Goal: Information Seeking & Learning: Learn about a topic

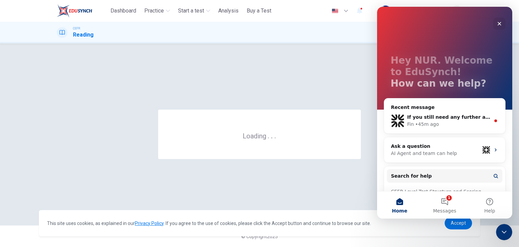
scroll to position [22, 0]
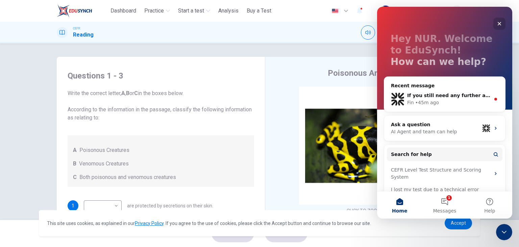
click at [500, 22] on icon "Close" at bounding box center [499, 23] width 5 height 5
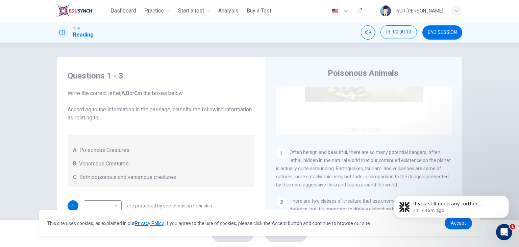
scroll to position [129, 0]
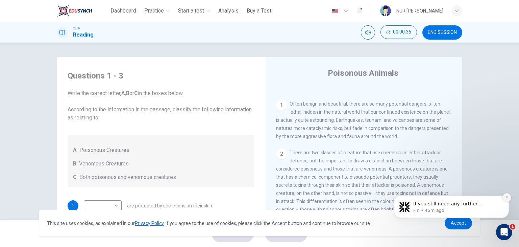
click at [506, 197] on icon "Dismiss notification" at bounding box center [507, 197] width 4 height 4
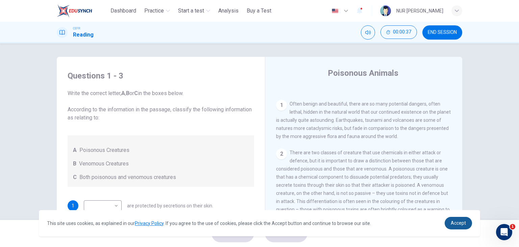
click at [463, 222] on span "Accept" at bounding box center [458, 222] width 15 height 5
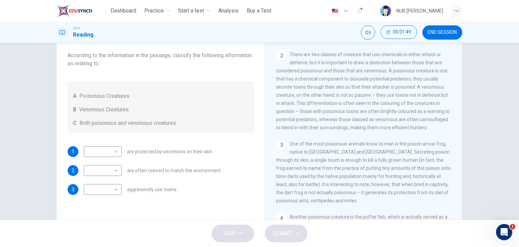
scroll to position [54, 0]
click at [109, 167] on body "This site uses cookies, as explained in our Privacy Policy . If you agree to th…" at bounding box center [259, 123] width 519 height 247
click at [101, 190] on li "B" at bounding box center [101, 191] width 38 height 11
type input "*"
click at [115, 151] on body "This site uses cookies, as explained in our Privacy Policy . If you agree to th…" at bounding box center [259, 123] width 519 height 247
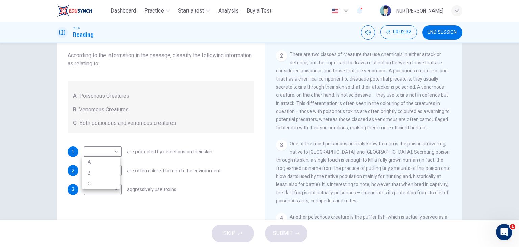
click at [109, 165] on li "A" at bounding box center [101, 161] width 38 height 11
type input "*"
click at [108, 190] on body "This site uses cookies, as explained in our Privacy Policy . If you agree to th…" at bounding box center [259, 123] width 519 height 247
click at [104, 218] on li "C" at bounding box center [101, 221] width 38 height 11
type input "*"
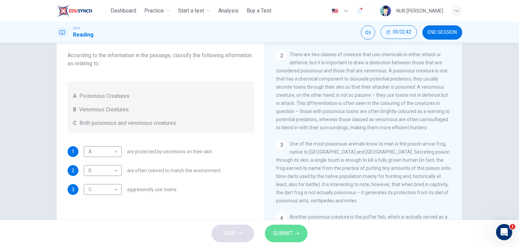
click at [283, 231] on span "SUBMIT" at bounding box center [283, 232] width 20 height 9
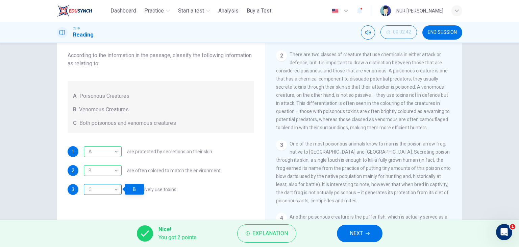
click at [114, 190] on div "C" at bounding box center [101, 189] width 35 height 19
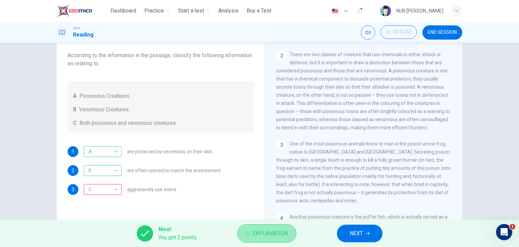
click at [261, 237] on span "Explanation" at bounding box center [269, 232] width 35 height 9
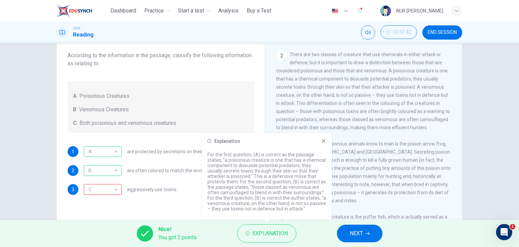
click at [324, 140] on icon at bounding box center [323, 140] width 5 height 5
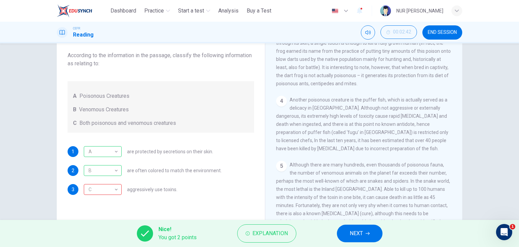
scroll to position [306, 0]
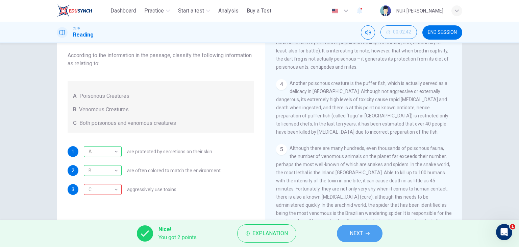
click at [355, 231] on span "NEXT" at bounding box center [356, 232] width 13 height 9
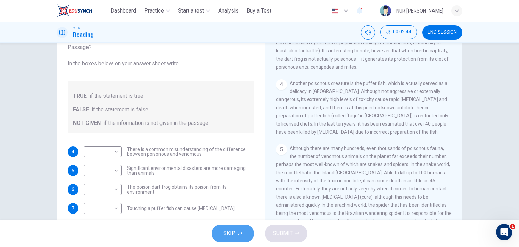
click at [232, 227] on button "SKIP" at bounding box center [233, 233] width 43 height 18
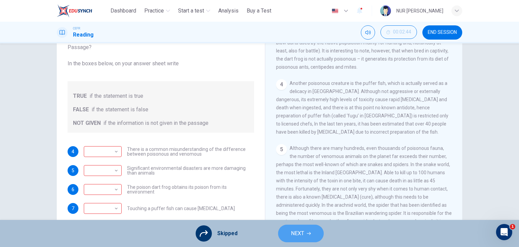
click at [303, 224] on button "NEXT" at bounding box center [301, 233] width 46 height 18
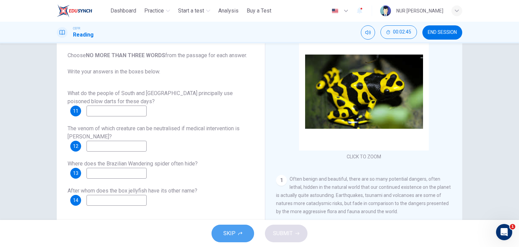
click at [237, 231] on button "SKIP" at bounding box center [233, 233] width 43 height 18
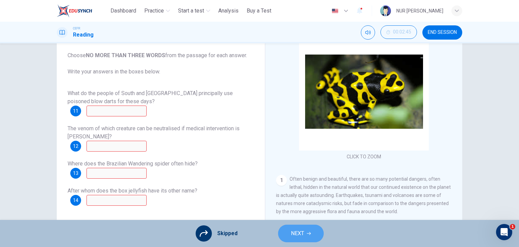
click at [289, 230] on button "NEXT" at bounding box center [301, 233] width 46 height 18
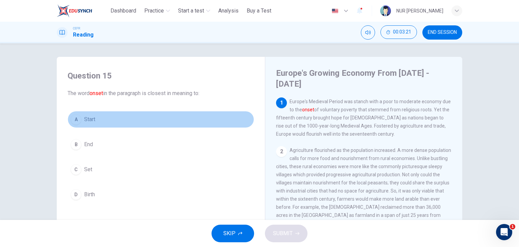
click at [91, 124] on button "A Start" at bounding box center [161, 119] width 187 height 17
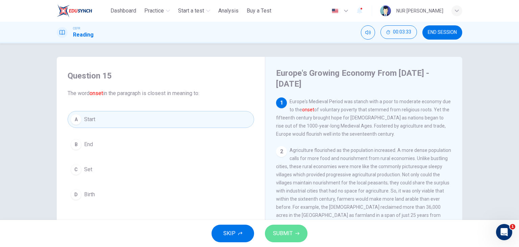
click at [295, 228] on button "SUBMIT" at bounding box center [286, 233] width 43 height 18
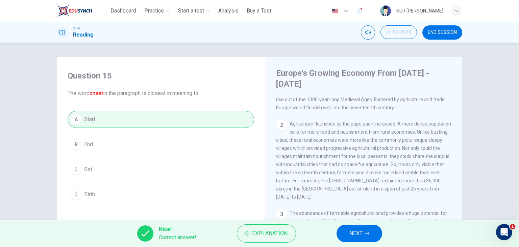
scroll to position [27, 0]
click at [361, 236] on span "NEXT" at bounding box center [355, 232] width 13 height 9
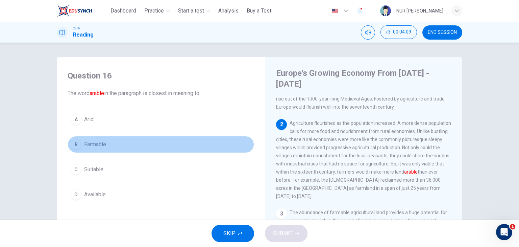
click at [93, 144] on span "Farmable" at bounding box center [95, 144] width 22 height 8
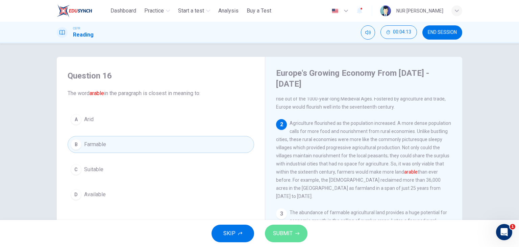
click at [287, 229] on span "SUBMIT" at bounding box center [283, 232] width 20 height 9
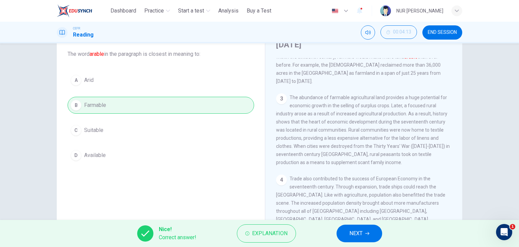
scroll to position [104, 0]
click at [350, 231] on span "NEXT" at bounding box center [355, 232] width 13 height 9
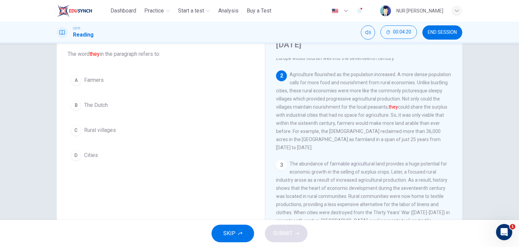
scroll to position [36, 0]
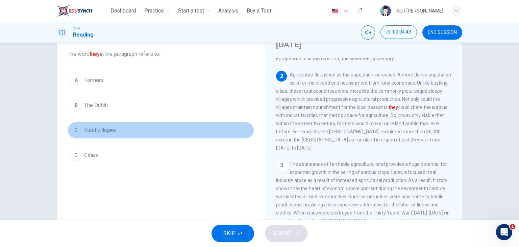
click at [97, 130] on span "Rural villages" at bounding box center [100, 130] width 32 height 8
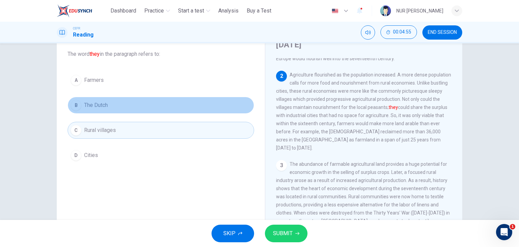
click at [112, 98] on button "B The Dutch" at bounding box center [161, 105] width 187 height 17
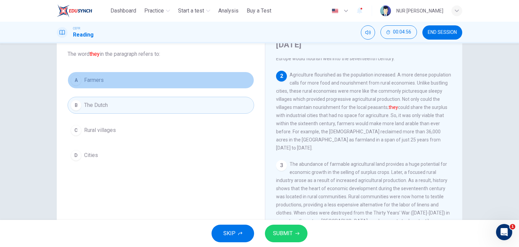
click at [109, 83] on button "A Farmers" at bounding box center [161, 80] width 187 height 17
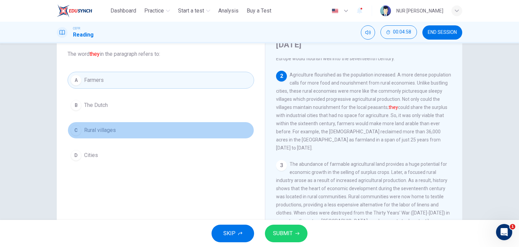
click at [106, 131] on span "Rural villages" at bounding box center [100, 130] width 32 height 8
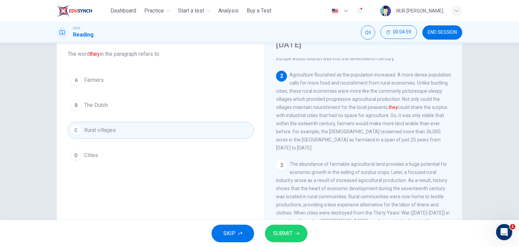
click at [288, 234] on span "SUBMIT" at bounding box center [283, 232] width 20 height 9
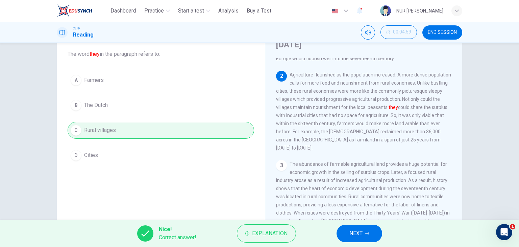
click at [342, 237] on button "NEXT" at bounding box center [360, 233] width 46 height 18
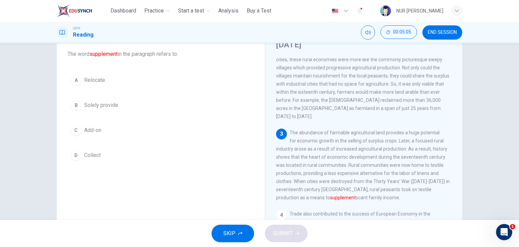
scroll to position [71, 0]
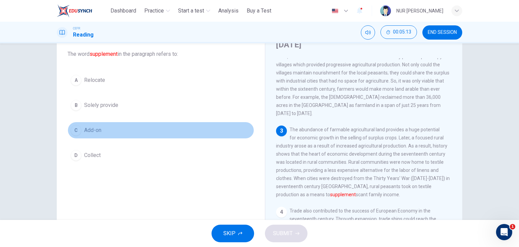
click at [97, 129] on span "Add-on" at bounding box center [92, 130] width 17 height 8
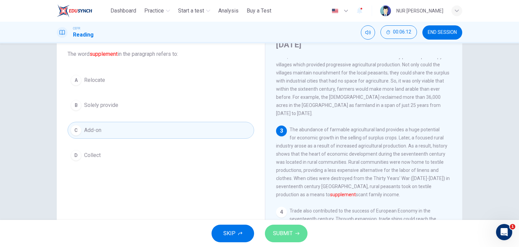
click at [288, 226] on button "SUBMIT" at bounding box center [286, 233] width 43 height 18
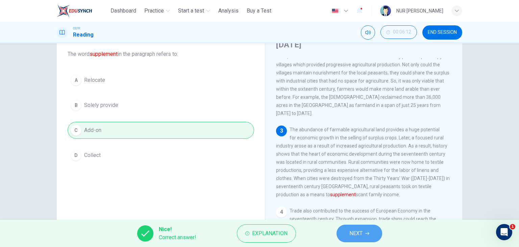
click at [356, 227] on button "NEXT" at bounding box center [360, 233] width 46 height 18
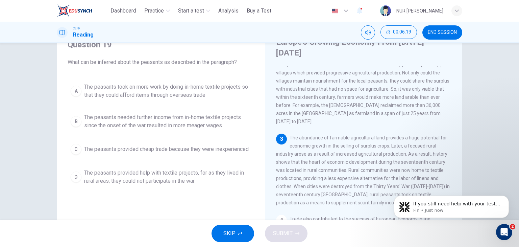
scroll to position [0, 0]
click at [508, 198] on icon "Dismiss notification" at bounding box center [507, 197] width 4 height 4
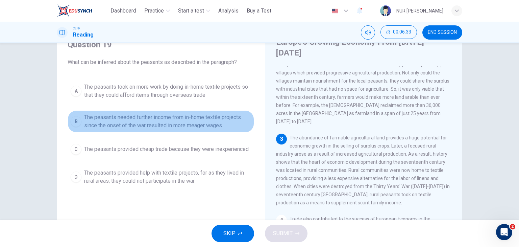
click at [177, 125] on span "The peasants needed further income from in-home textile projects since the onse…" at bounding box center [167, 121] width 167 height 16
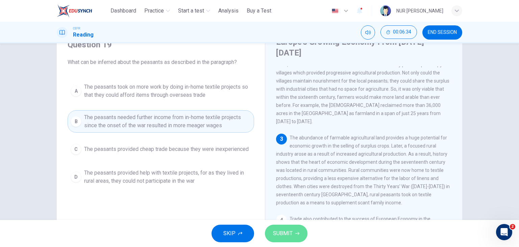
click at [278, 236] on span "SUBMIT" at bounding box center [283, 232] width 20 height 9
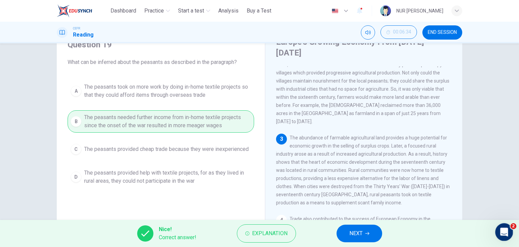
click at [506, 228] on icon "Open Intercom Messenger" at bounding box center [503, 230] width 11 height 11
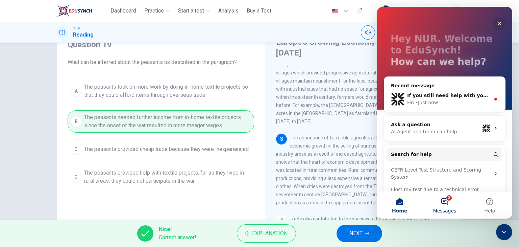
click at [447, 197] on button "2 Messages" at bounding box center [444, 204] width 45 height 27
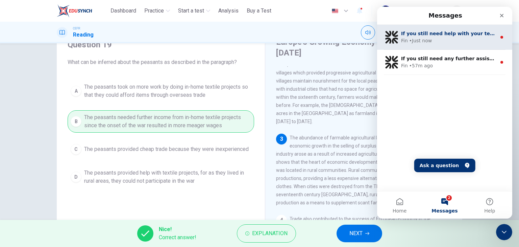
click at [448, 46] on div "If you still need help with your test or practice materials, I’m here to assist…" at bounding box center [444, 37] width 135 height 25
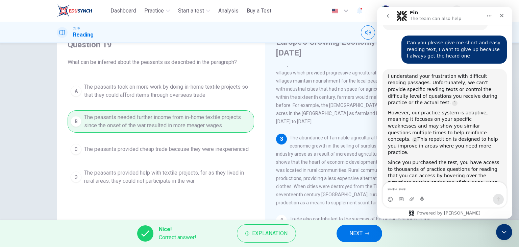
scroll to position [983, 0]
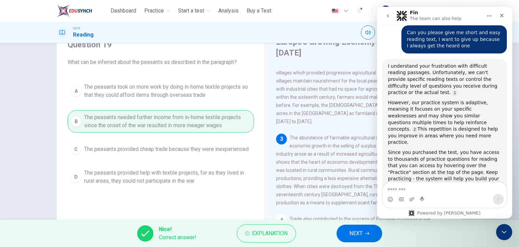
click at [397, 188] on textarea "Message…" at bounding box center [445, 187] width 124 height 11
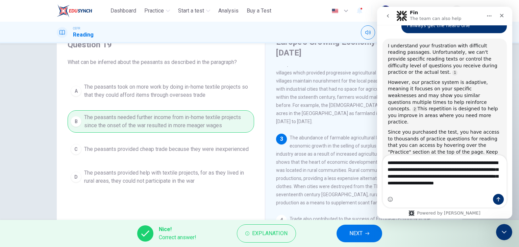
scroll to position [1010, 0]
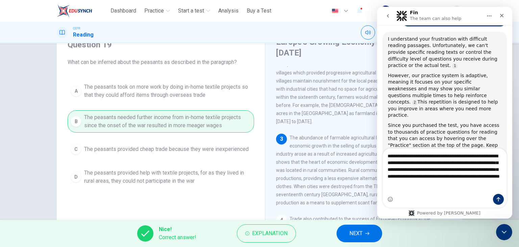
type textarea "**********"
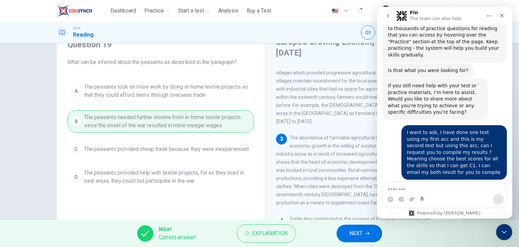
scroll to position [1, 0]
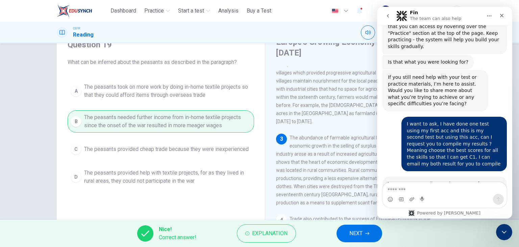
click at [265, 61] on div "Europe's Growing Economy From [DATE] - [DATE] 1 Europe's Medieval Period was st…" at bounding box center [363, 154] width 197 height 256
click at [502, 16] on icon "Close" at bounding box center [501, 15] width 5 height 5
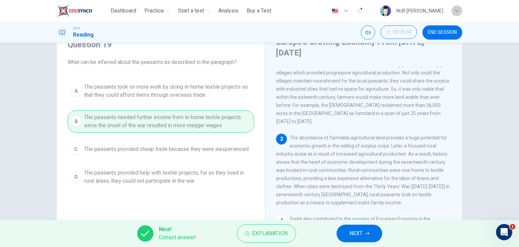
click at [457, 16] on div "button" at bounding box center [456, 10] width 11 height 11
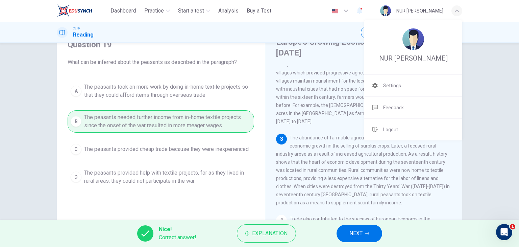
click at [351, 10] on div at bounding box center [259, 123] width 519 height 247
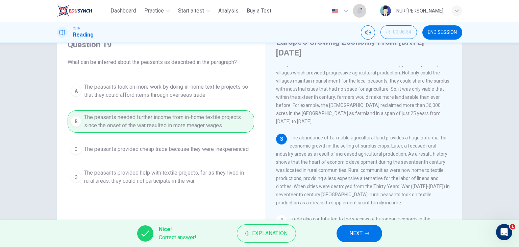
click at [357, 10] on icon "button" at bounding box center [359, 10] width 5 height 7
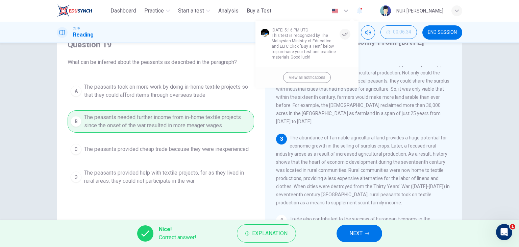
click at [346, 35] on icon "button" at bounding box center [345, 33] width 6 height 3
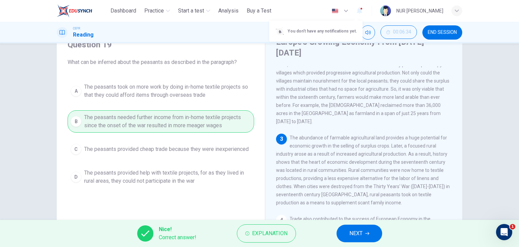
click at [353, 8] on div at bounding box center [259, 123] width 519 height 247
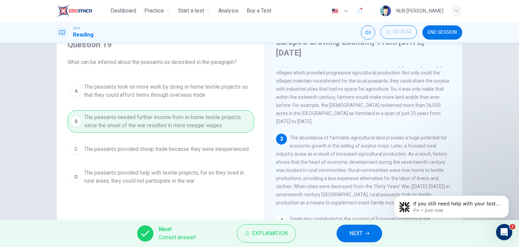
scroll to position [1156, 0]
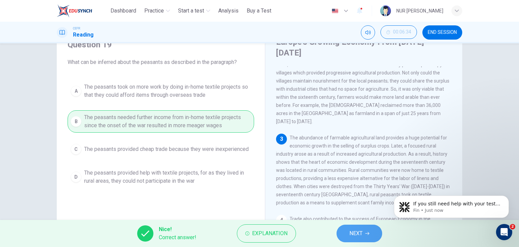
click at [361, 235] on span "NEXT" at bounding box center [355, 232] width 13 height 9
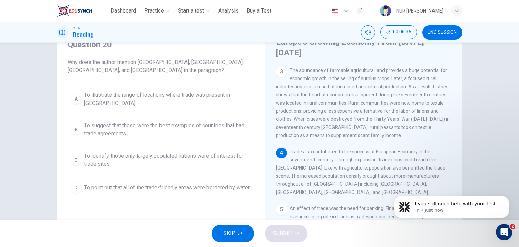
scroll to position [138, 0]
click at [506, 198] on icon "Dismiss notification" at bounding box center [507, 197] width 4 height 4
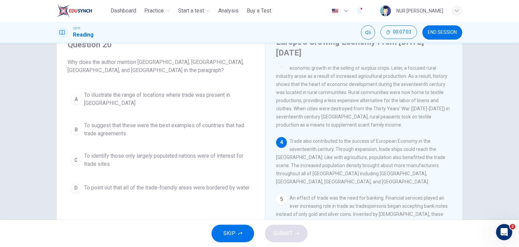
scroll to position [149, 0]
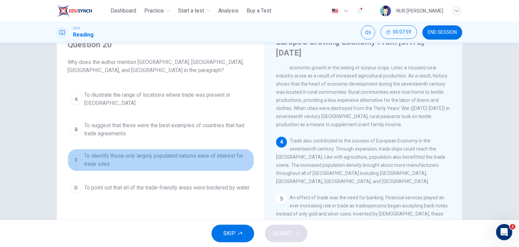
click at [117, 152] on span "To identify those only largely populated nations were of interest for trade sit…" at bounding box center [167, 160] width 167 height 16
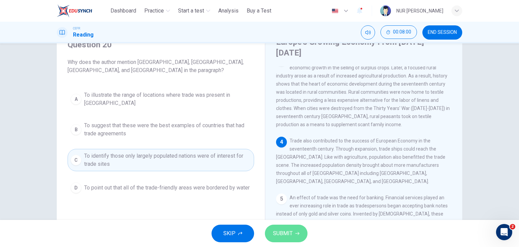
click at [280, 231] on span "SUBMIT" at bounding box center [283, 232] width 20 height 9
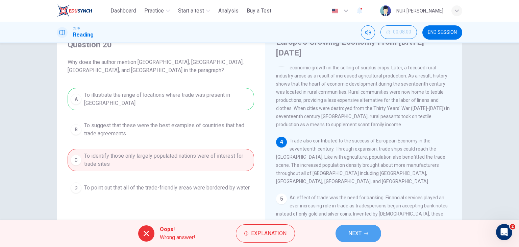
click at [354, 235] on span "NEXT" at bounding box center [354, 232] width 13 height 9
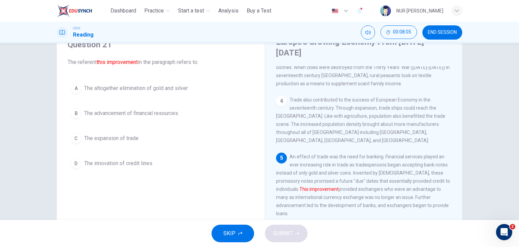
scroll to position [189, 0]
click at [176, 118] on button "B The advancement of financial resources" at bounding box center [161, 113] width 187 height 17
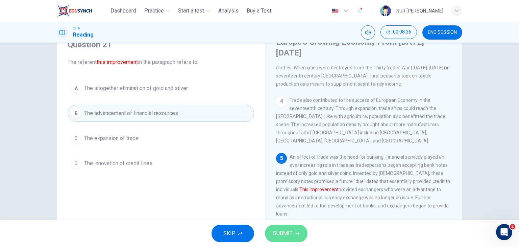
click at [282, 230] on span "SUBMIT" at bounding box center [283, 232] width 20 height 9
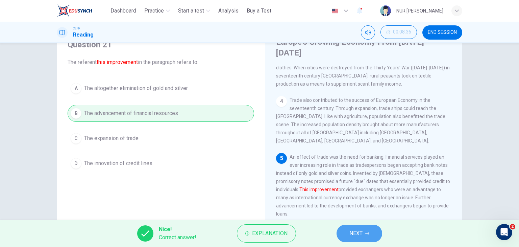
click at [354, 233] on span "NEXT" at bounding box center [355, 232] width 13 height 9
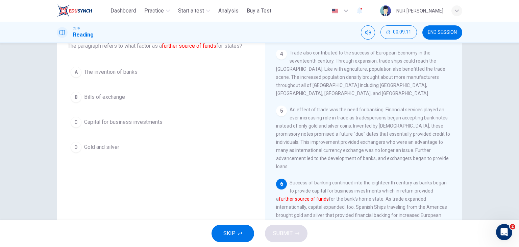
scroll to position [47, 0]
click at [134, 118] on span "Capital for business investments" at bounding box center [123, 122] width 78 height 8
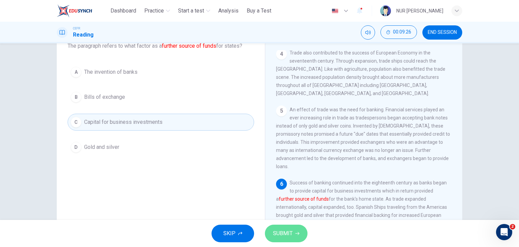
click at [282, 230] on span "SUBMIT" at bounding box center [283, 232] width 20 height 9
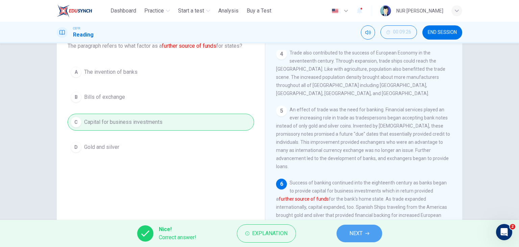
click at [351, 231] on span "NEXT" at bounding box center [355, 232] width 13 height 9
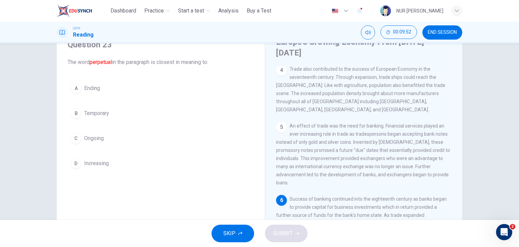
scroll to position [27, 0]
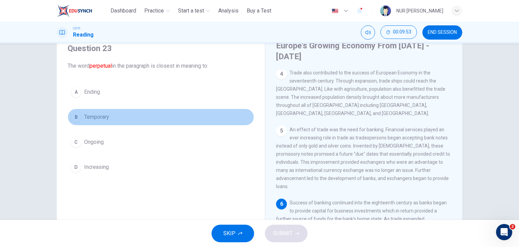
click at [126, 120] on button "B Temporary" at bounding box center [161, 116] width 187 height 17
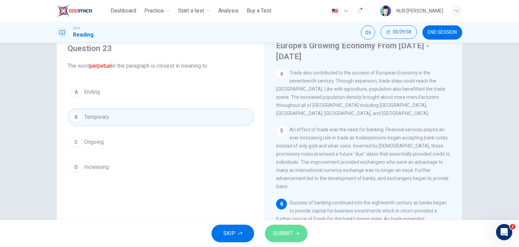
click at [279, 228] on button "SUBMIT" at bounding box center [286, 233] width 43 height 18
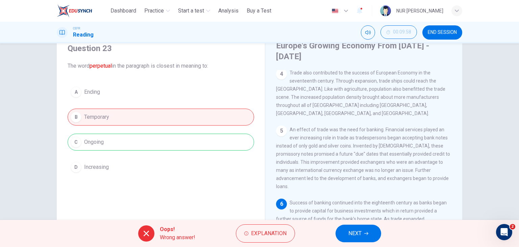
scroll to position [85, 0]
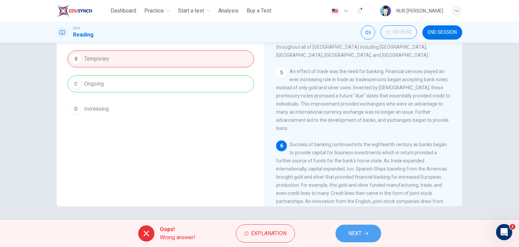
click at [371, 230] on button "NEXT" at bounding box center [359, 233] width 46 height 18
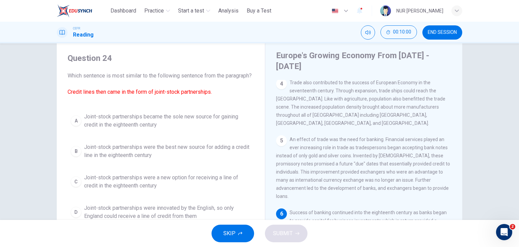
scroll to position [18, 0]
click at [238, 235] on button "SKIP" at bounding box center [233, 233] width 43 height 18
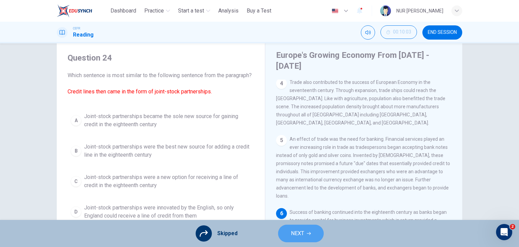
click at [291, 231] on span "NEXT" at bounding box center [297, 232] width 13 height 9
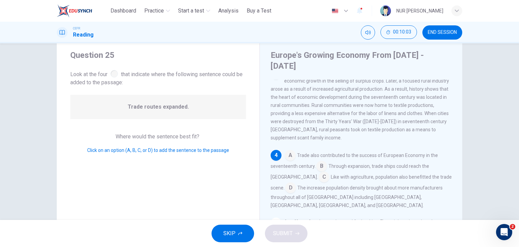
scroll to position [142, 0]
click at [448, 35] on button "END SESSION" at bounding box center [442, 32] width 40 height 14
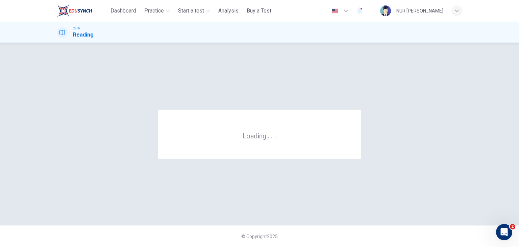
scroll to position [0, 0]
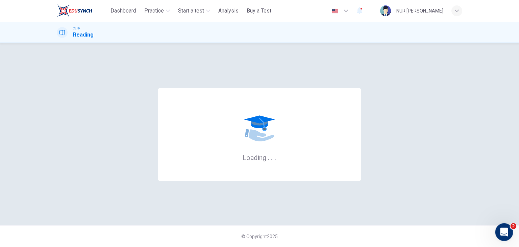
click at [508, 227] on div "Open Intercom Messenger" at bounding box center [503, 231] width 22 height 22
